Goal: Transaction & Acquisition: Book appointment/travel/reservation

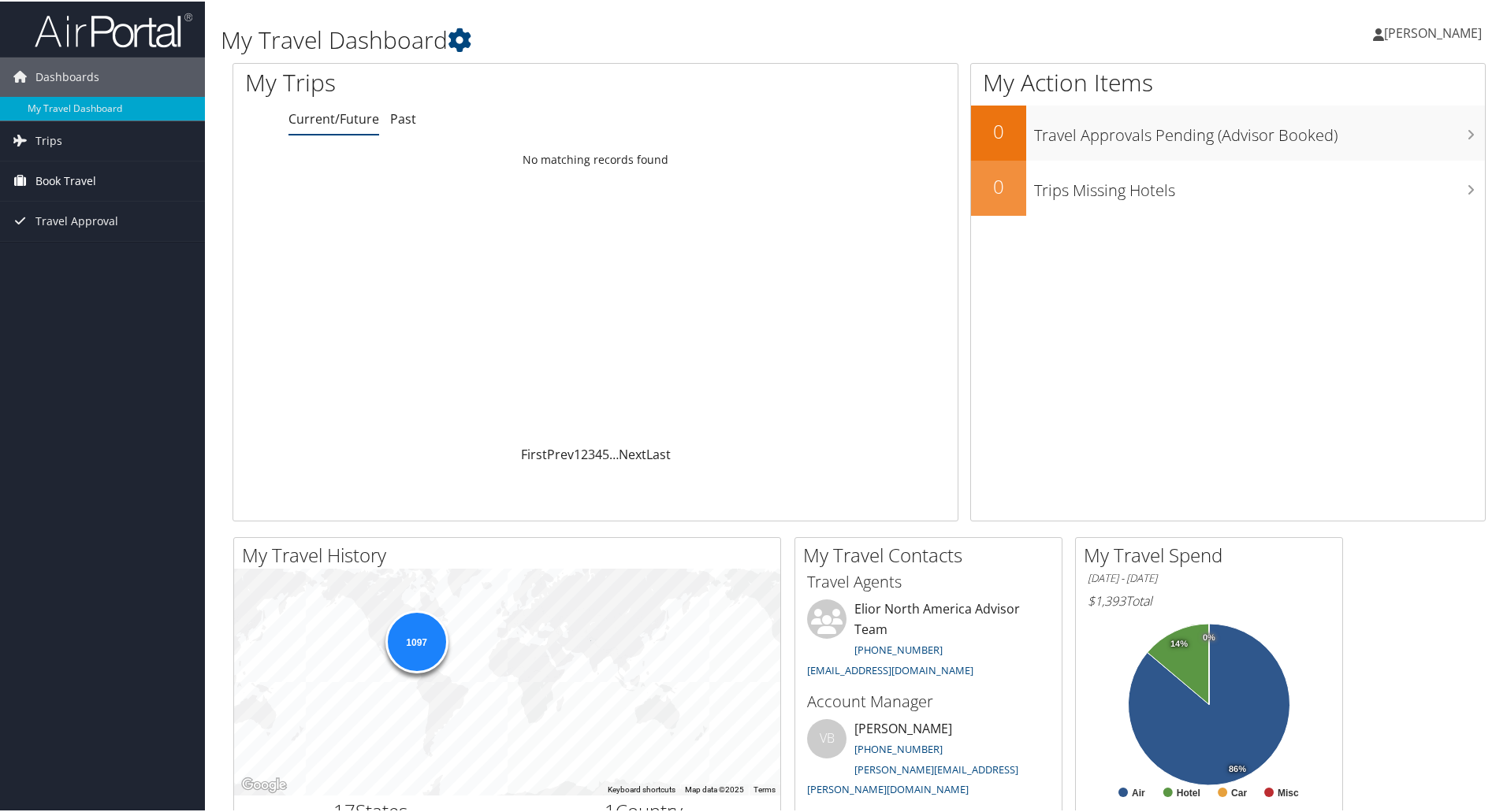
click at [78, 174] on span "Book Travel" at bounding box center [66, 179] width 61 height 39
click at [113, 257] on link "Book/Manage Online Trips" at bounding box center [102, 258] width 205 height 24
